Goal: Transaction & Acquisition: Purchase product/service

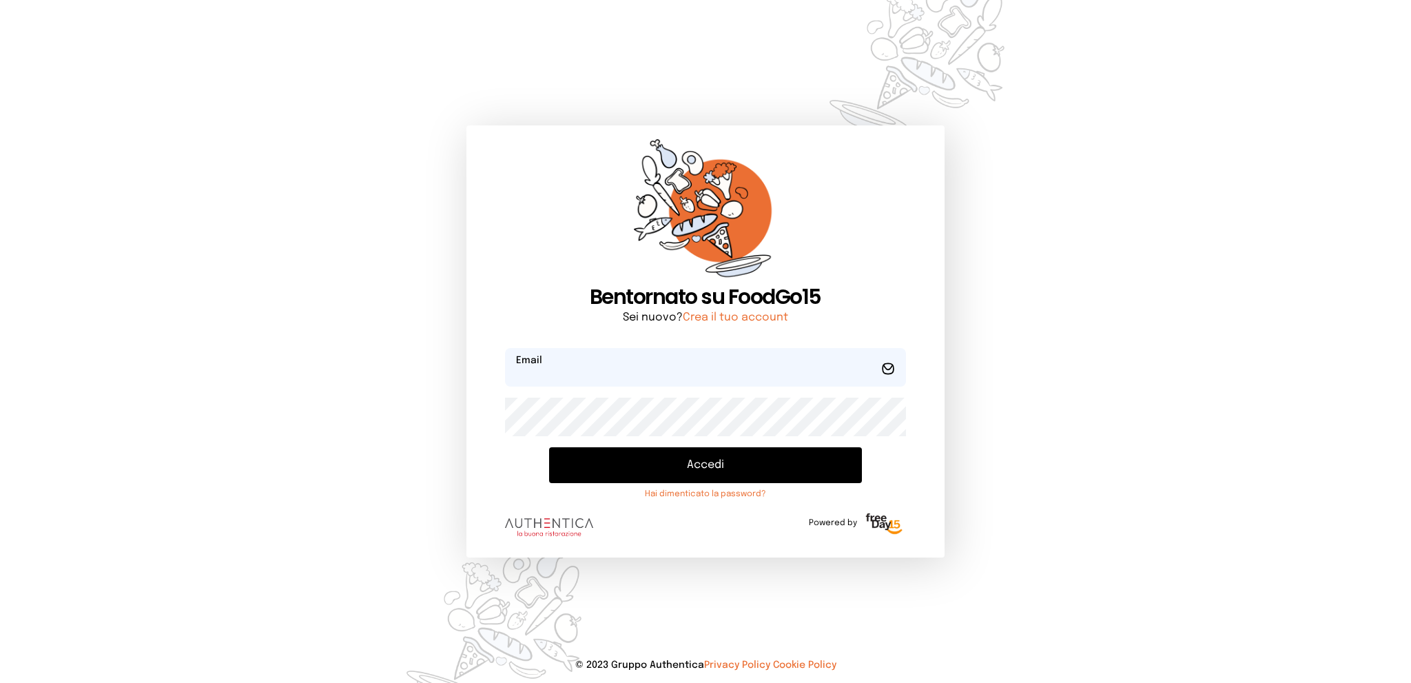
type input "**********"
click at [688, 468] on button "Accedi" at bounding box center [705, 465] width 312 height 36
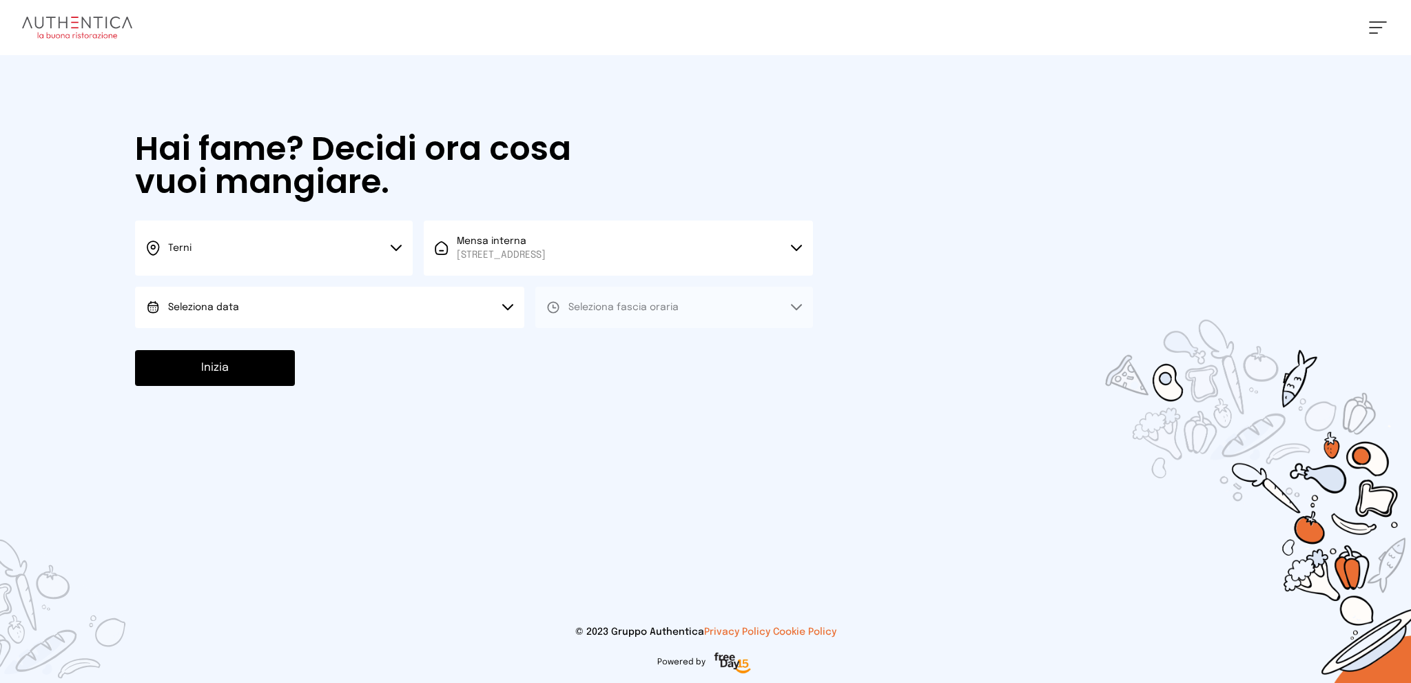
click at [384, 300] on button "Seleziona data" at bounding box center [329, 307] width 389 height 41
click at [396, 346] on li "[DATE], [DATE]" at bounding box center [329, 346] width 389 height 36
click at [625, 310] on span "Seleziona fascia oraria" at bounding box center [623, 307] width 110 height 10
click at [632, 333] on li "Pranzo" at bounding box center [674, 346] width 278 height 36
click at [252, 364] on button "Inizia" at bounding box center [215, 368] width 160 height 36
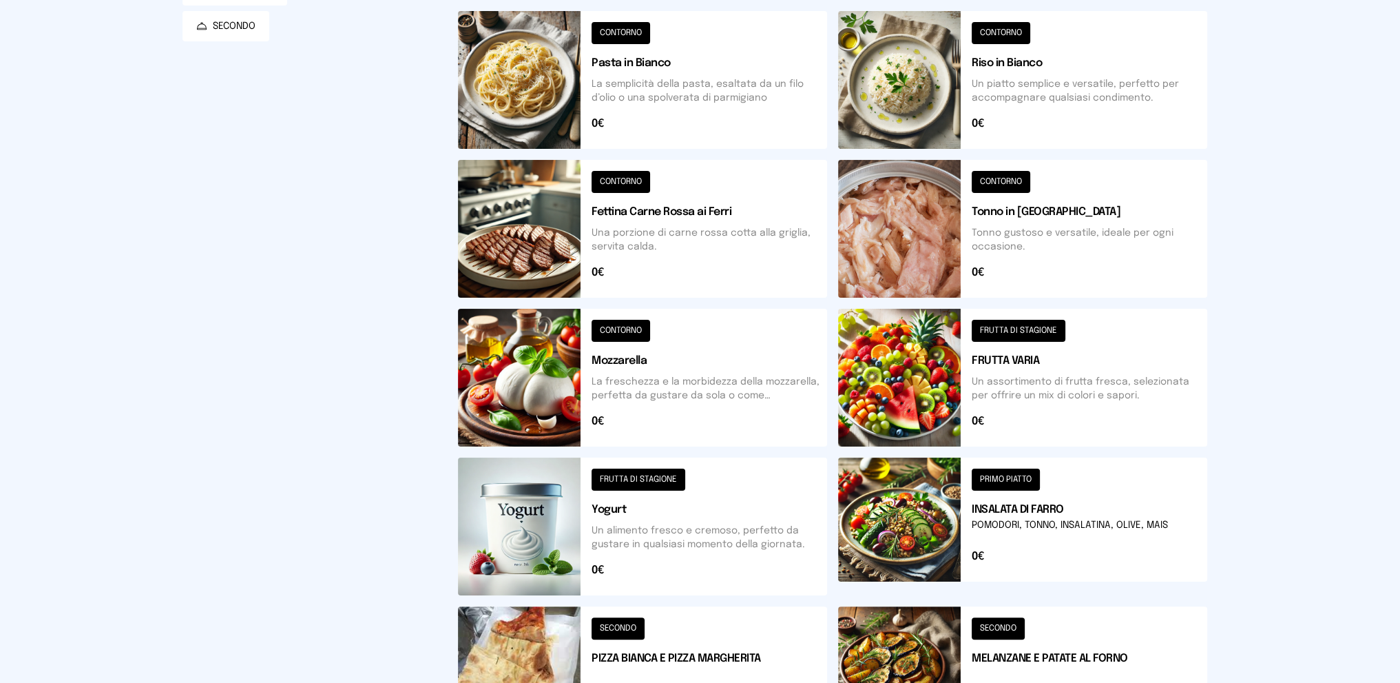
scroll to position [344, 0]
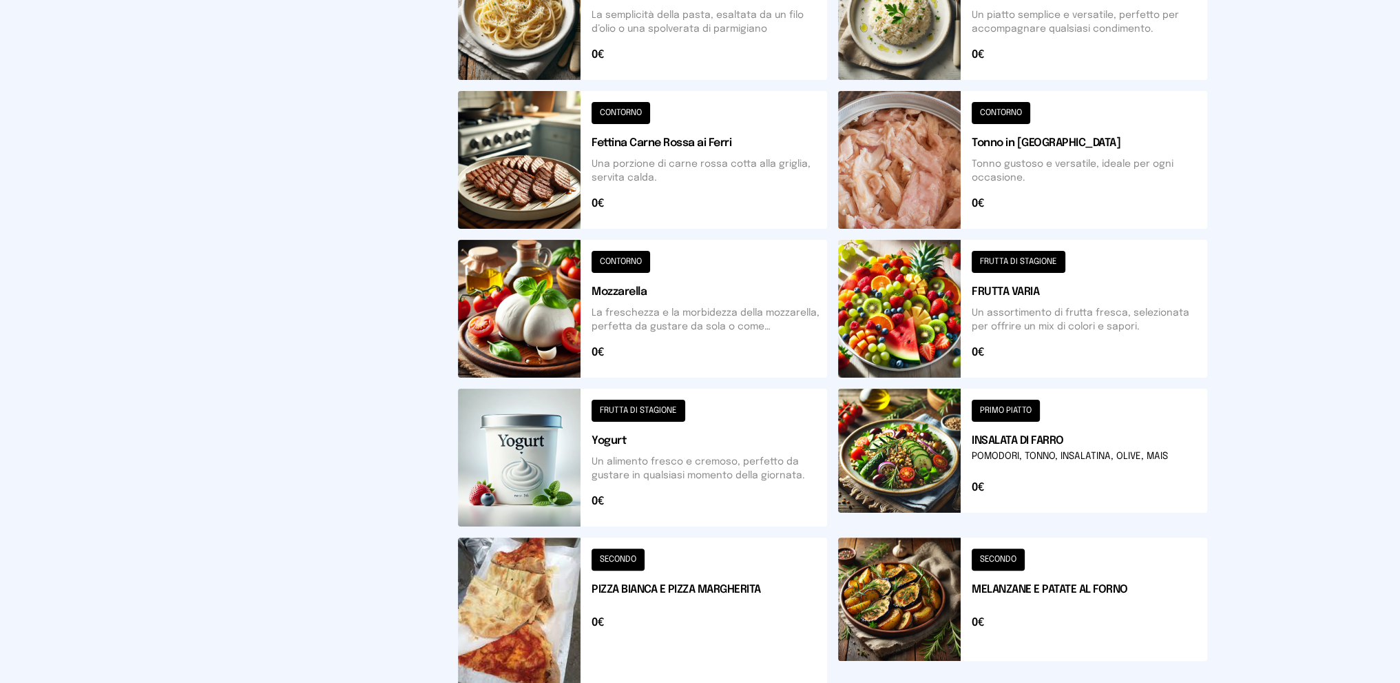
click at [1053, 608] on button at bounding box center [1022, 619] width 369 height 165
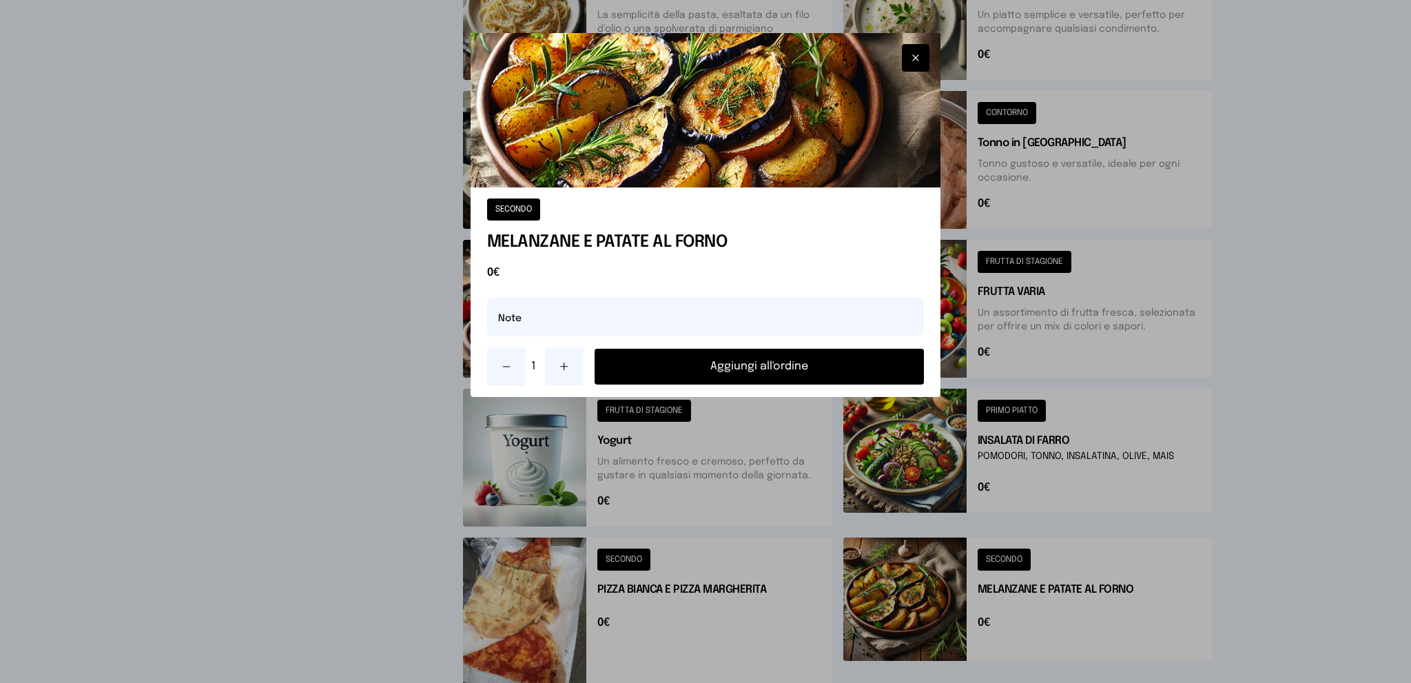
click at [662, 355] on button "Aggiungi all'ordine" at bounding box center [759, 367] width 330 height 36
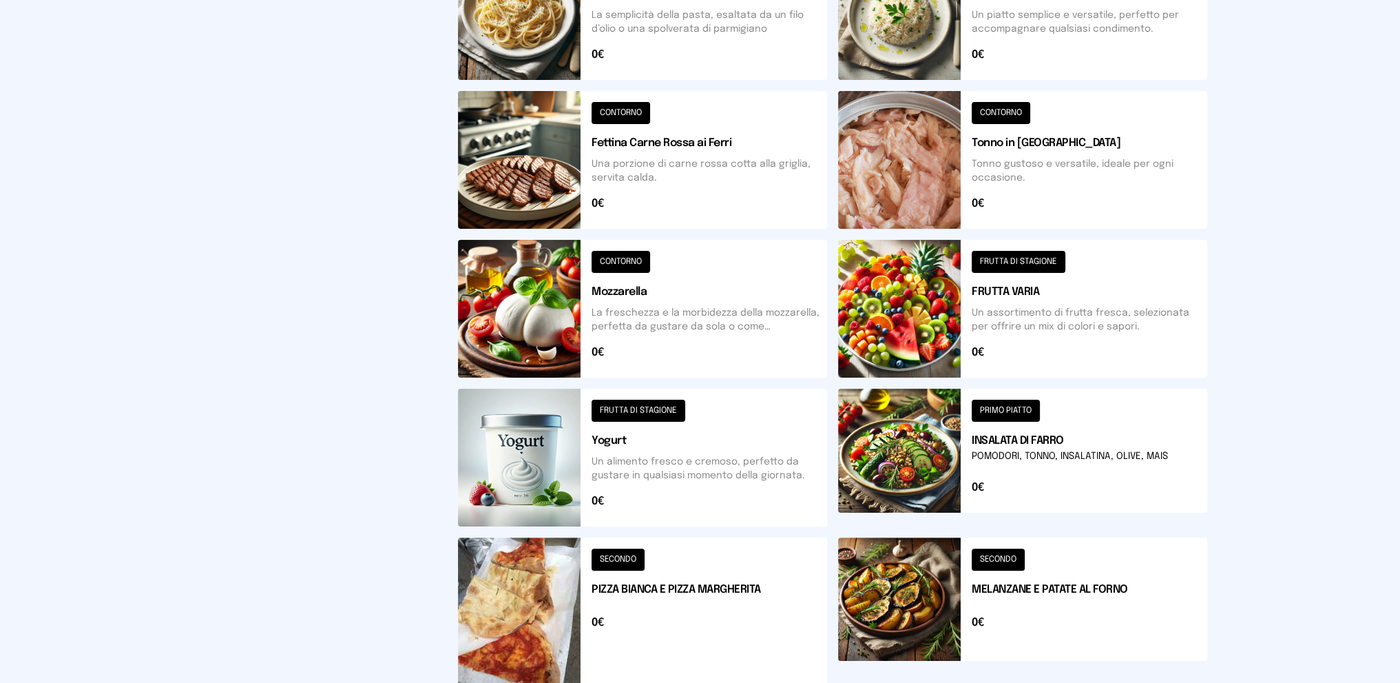
click at [643, 158] on button at bounding box center [642, 160] width 369 height 138
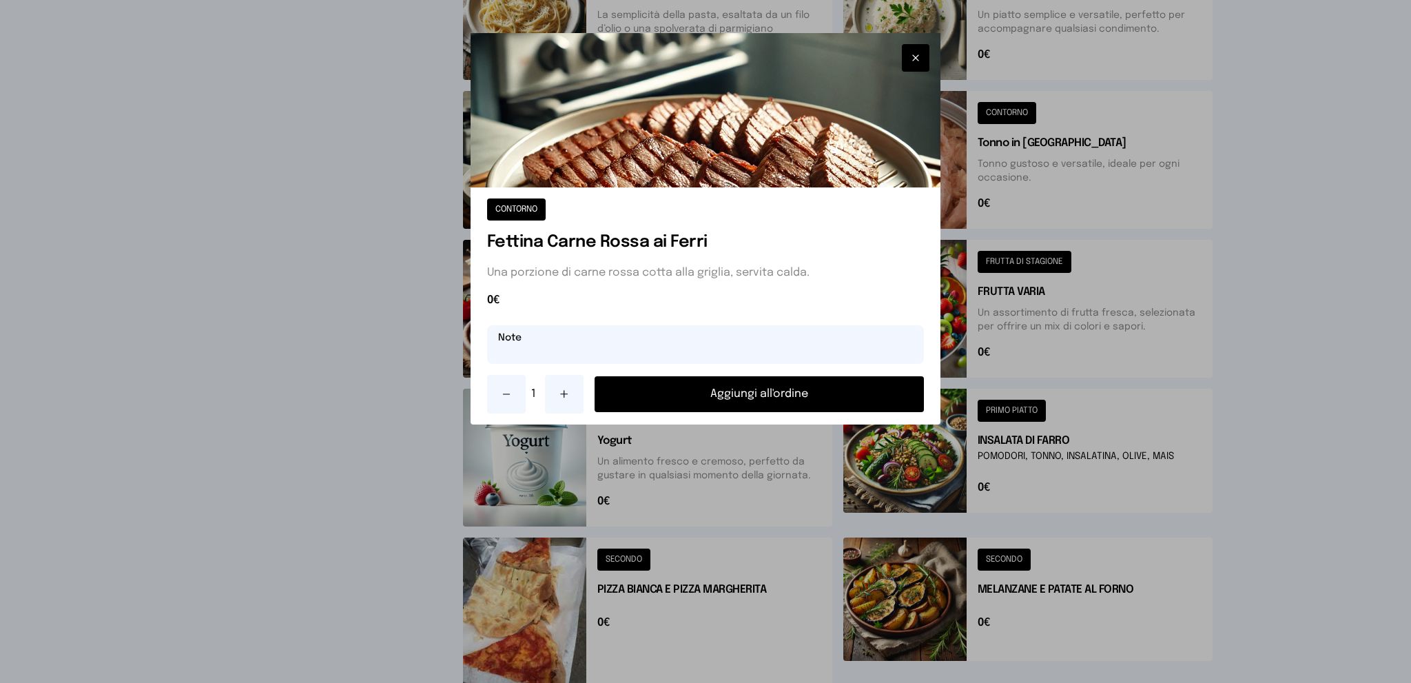
click at [661, 336] on input "text" at bounding box center [705, 344] width 437 height 39
type input "**********"
click at [751, 395] on button "Aggiungi all'ordine" at bounding box center [759, 394] width 330 height 36
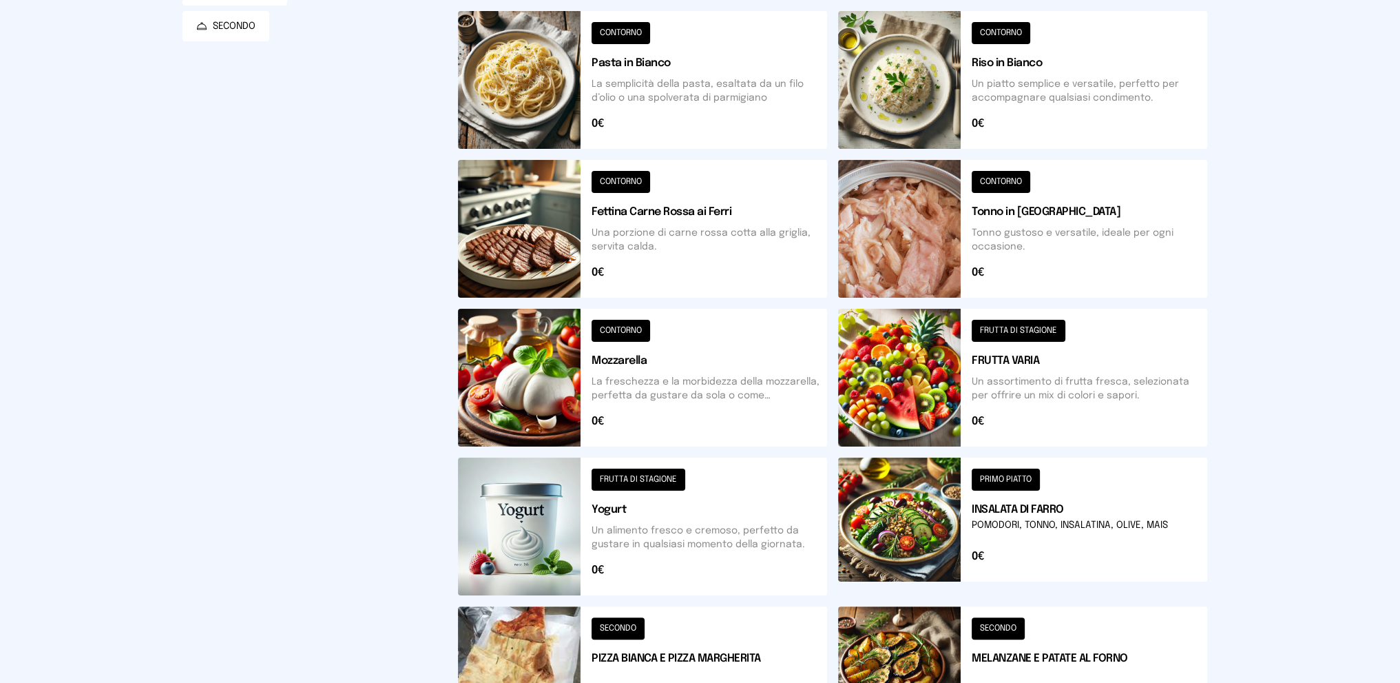
scroll to position [207, 0]
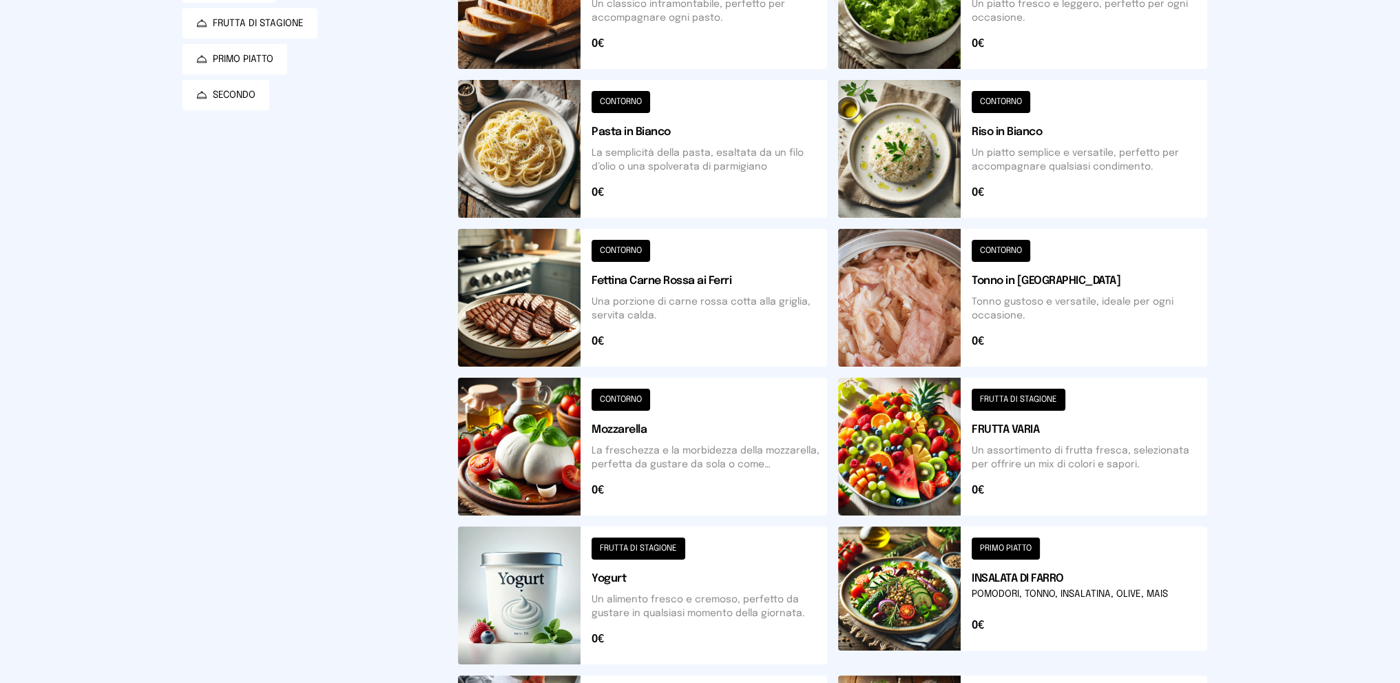
click at [1049, 165] on button at bounding box center [1022, 149] width 369 height 138
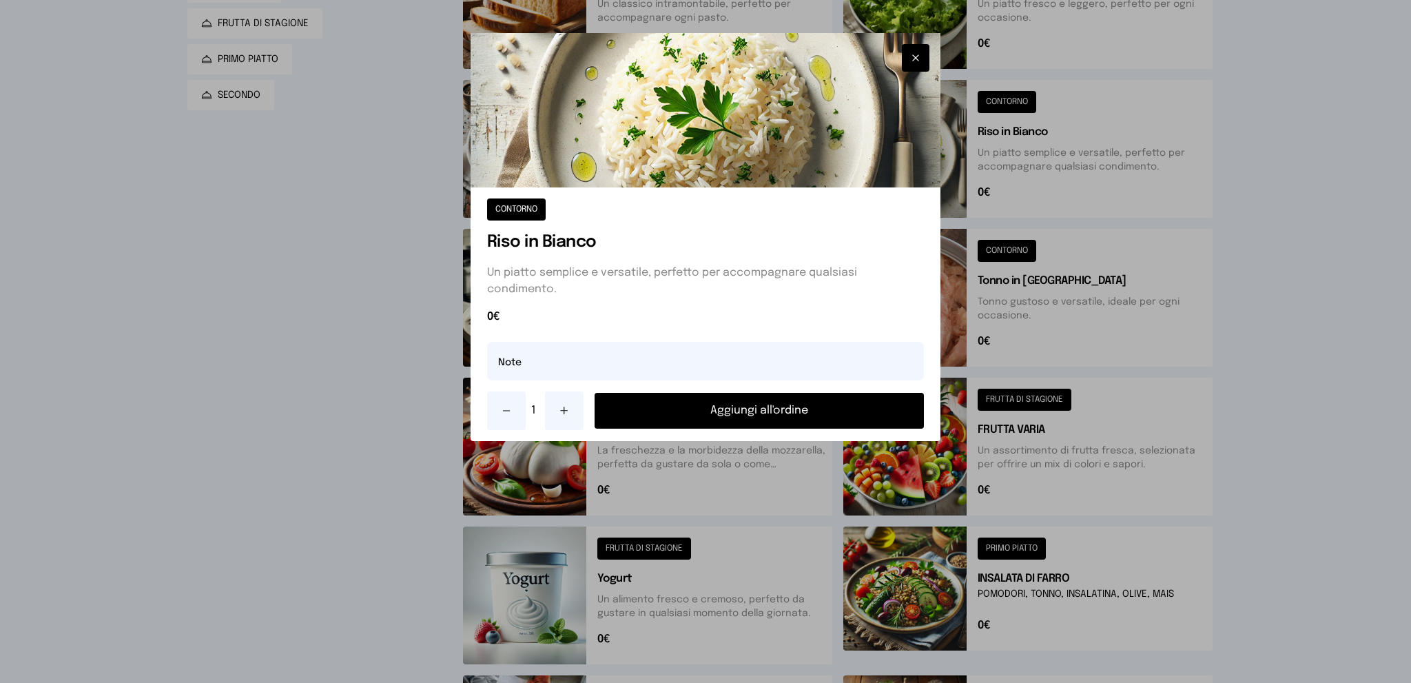
click at [707, 407] on button "Aggiungi all'ordine" at bounding box center [759, 411] width 330 height 36
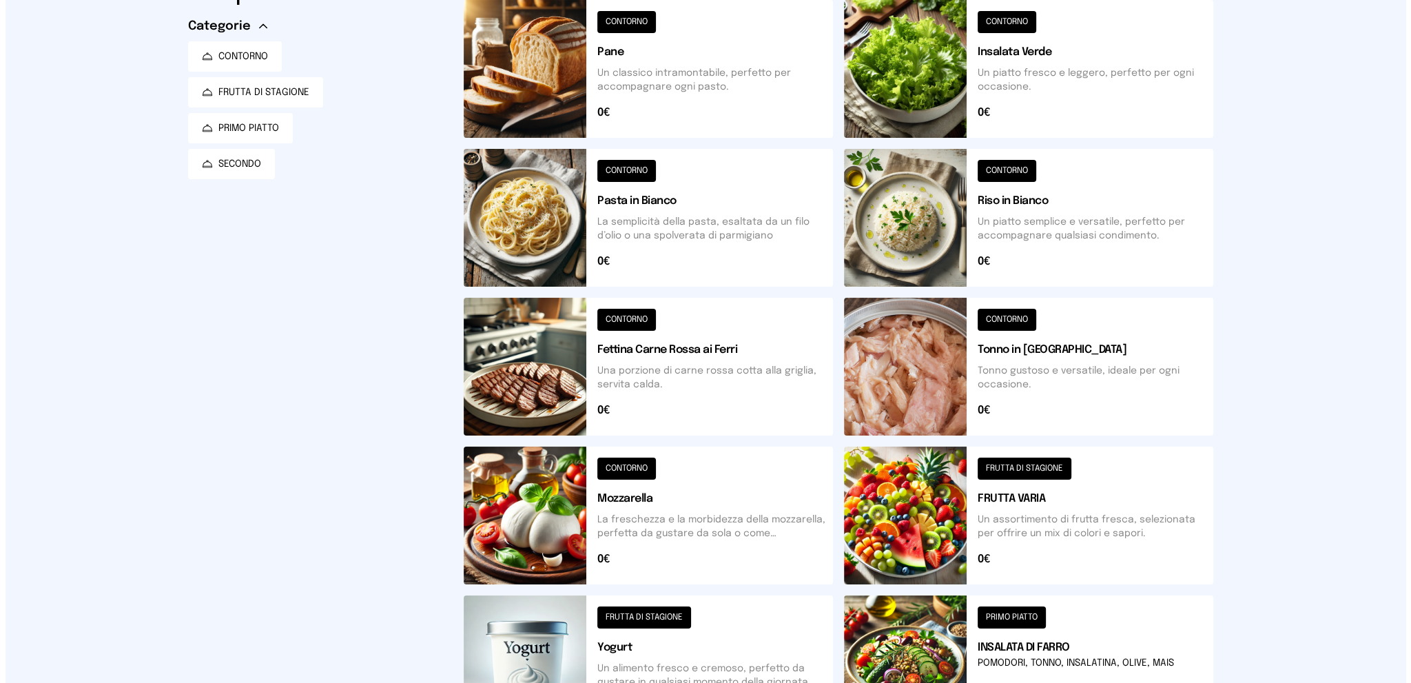
scroll to position [0, 0]
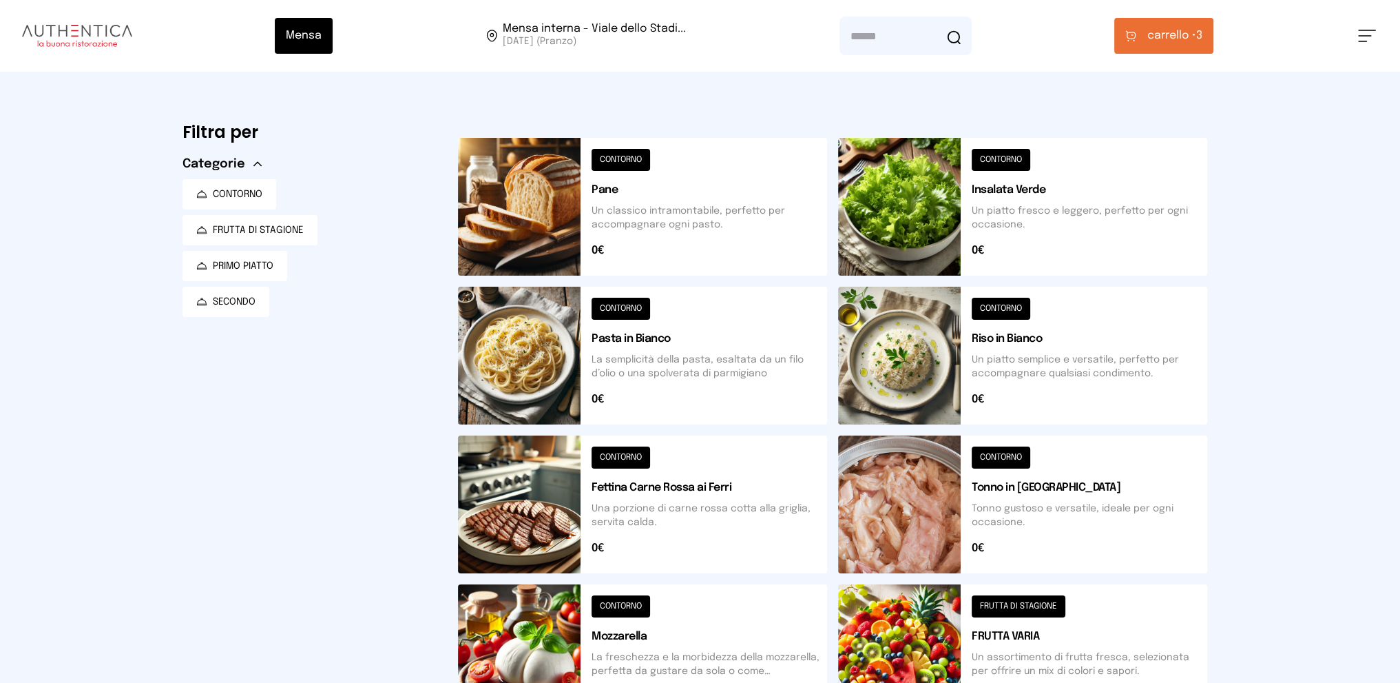
click at [1163, 29] on span "carrello •" at bounding box center [1172, 36] width 49 height 17
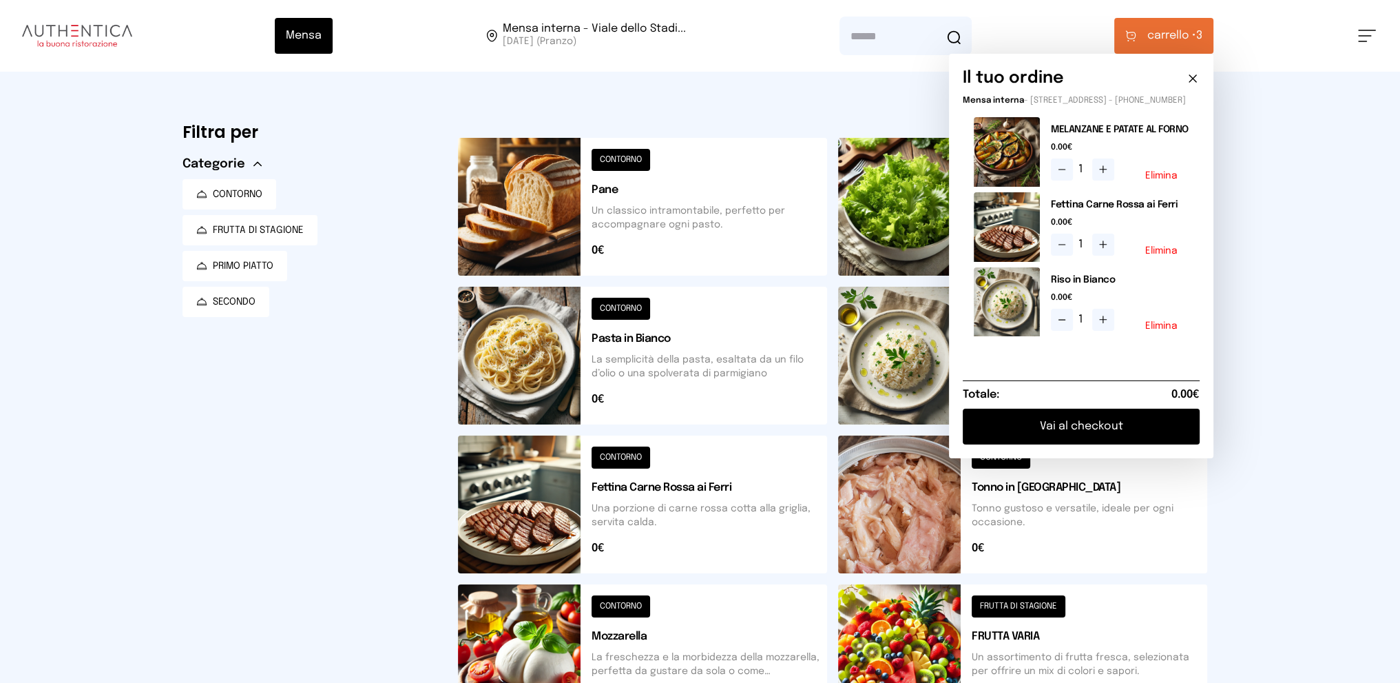
click at [1083, 426] on button "Vai al checkout" at bounding box center [1081, 426] width 237 height 36
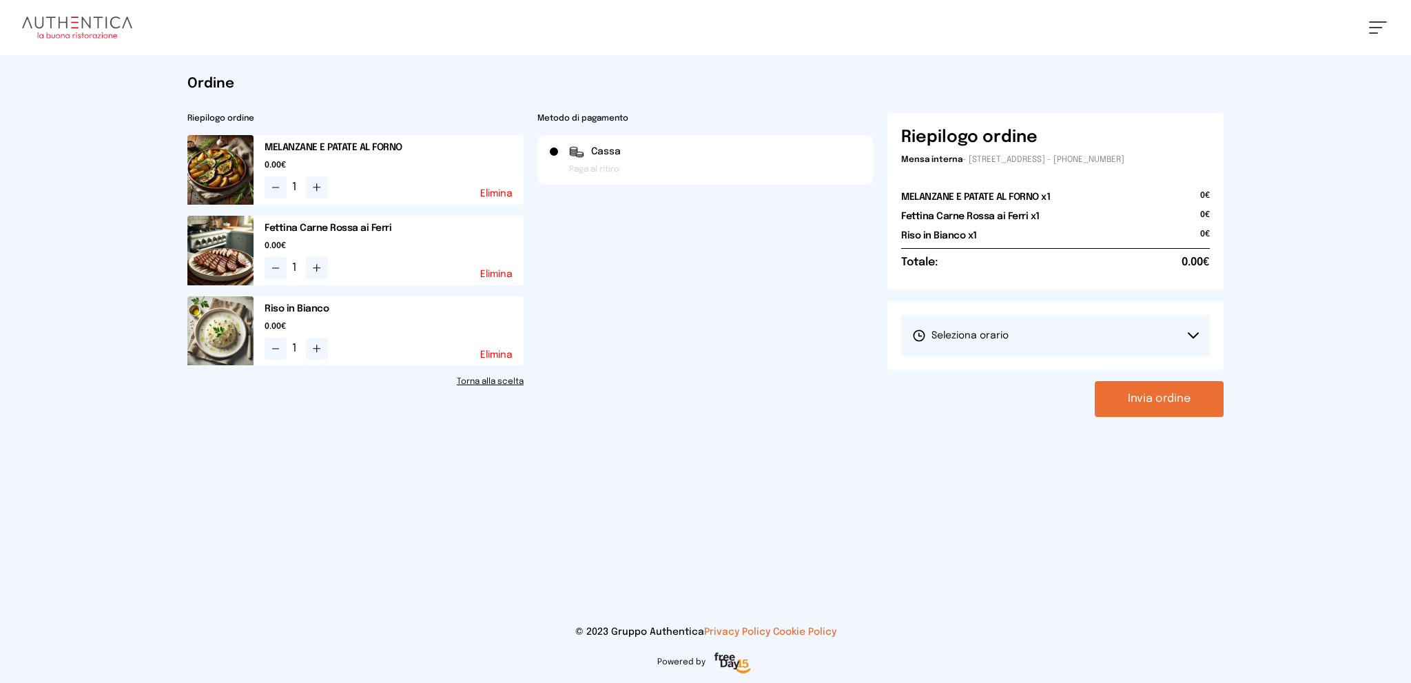
click at [1009, 333] on button "Seleziona orario" at bounding box center [1055, 335] width 309 height 41
click at [1008, 374] on span "1° Turno (13:00 - 15:00)" at bounding box center [964, 374] width 104 height 14
click at [1166, 397] on button "Invia ordine" at bounding box center [1159, 399] width 129 height 36
